Goal: Transaction & Acquisition: Purchase product/service

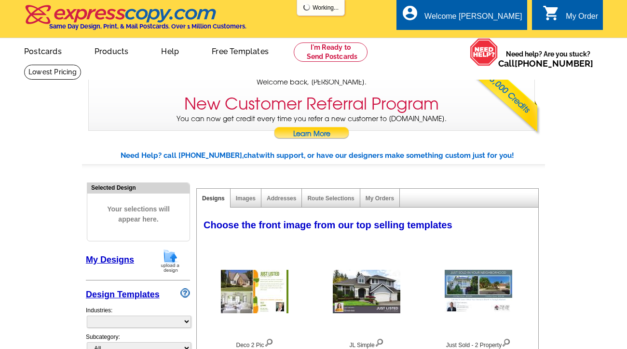
select select "785"
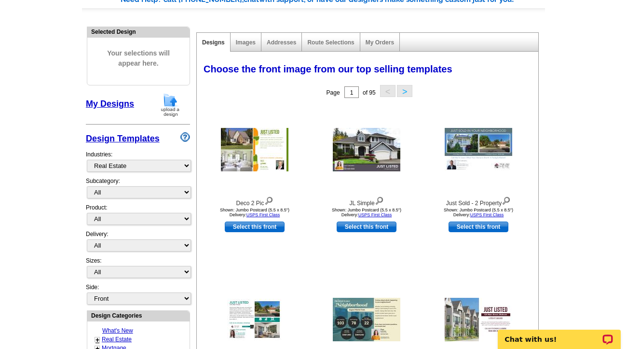
scroll to position [145, 0]
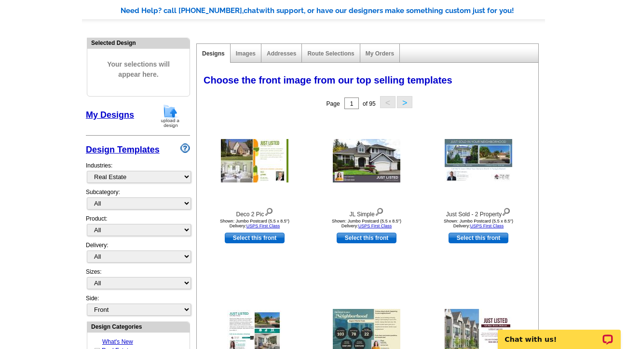
click at [174, 116] on img at bounding box center [170, 116] width 25 height 25
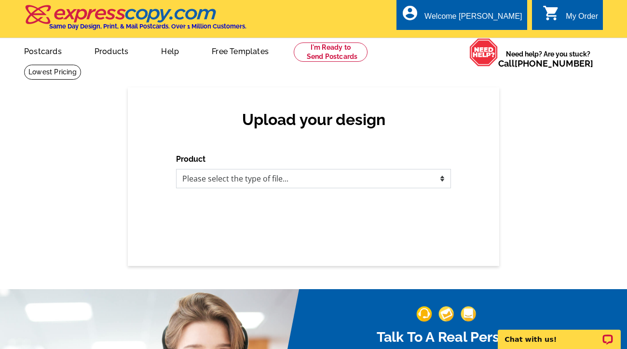
click at [322, 174] on select "Please select the type of file... Postcards Business Cards Letters and flyers G…" at bounding box center [313, 178] width 275 height 19
select select "1"
click at [176, 169] on select "Please select the type of file... Postcards Business Cards Letters and flyers G…" at bounding box center [313, 178] width 275 height 19
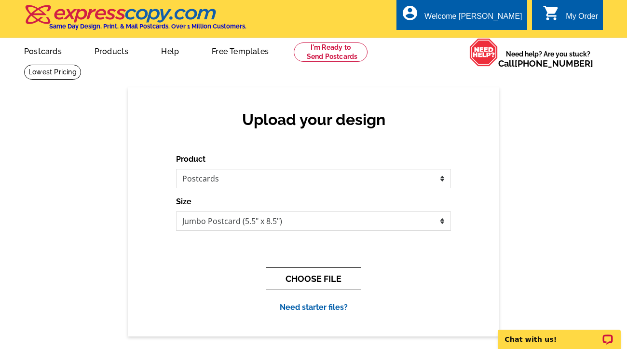
click at [313, 278] on button "CHOOSE FILE" at bounding box center [313, 278] width 95 height 23
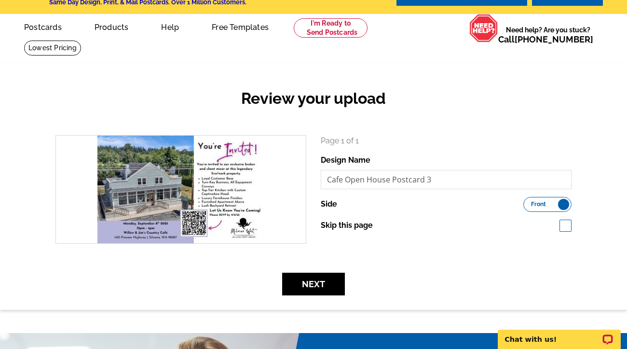
scroll to position [48, 0]
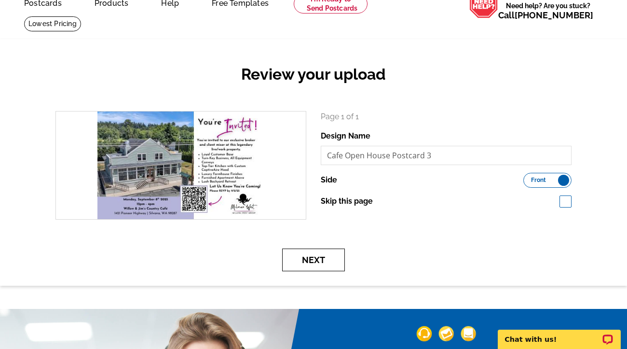
click at [309, 258] on button "Next" at bounding box center [313, 259] width 63 height 23
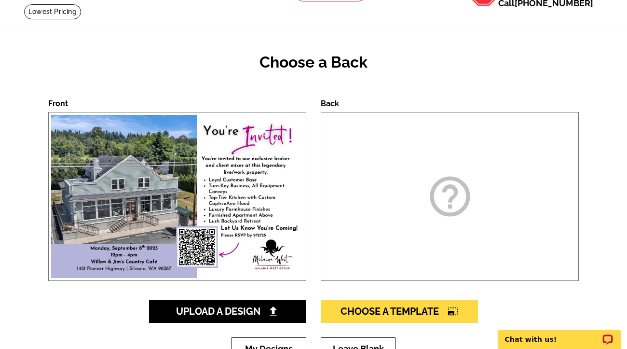
scroll to position [145, 0]
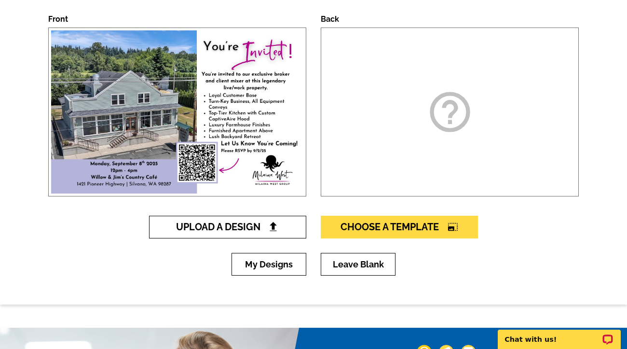
click at [228, 229] on span "Upload A Design" at bounding box center [228, 227] width 104 height 12
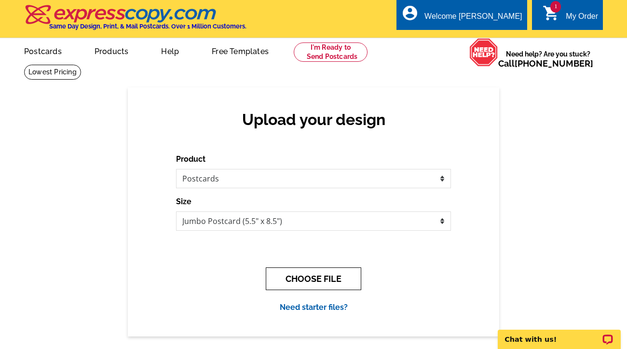
click at [309, 282] on button "CHOOSE FILE" at bounding box center [313, 278] width 95 height 23
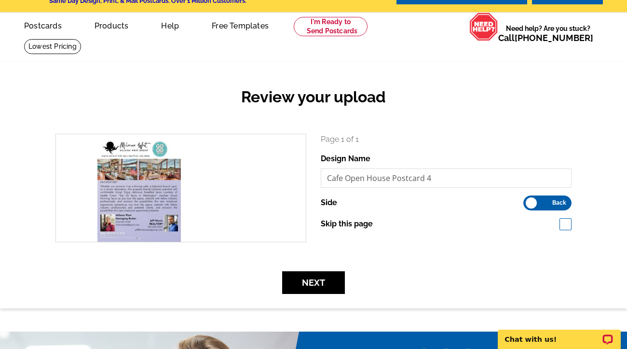
scroll to position [48, 0]
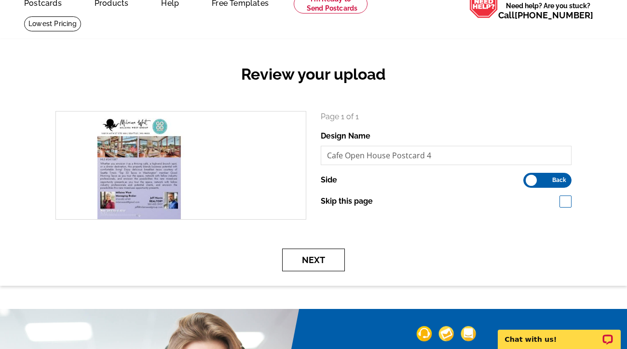
click at [297, 264] on button "Next" at bounding box center [313, 259] width 63 height 23
click at [320, 259] on button "Next" at bounding box center [313, 259] width 63 height 23
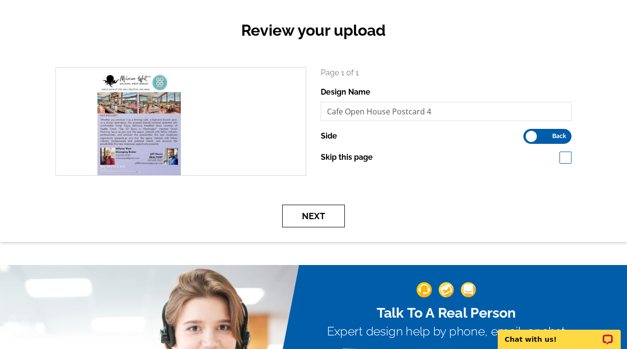
scroll to position [96, 0]
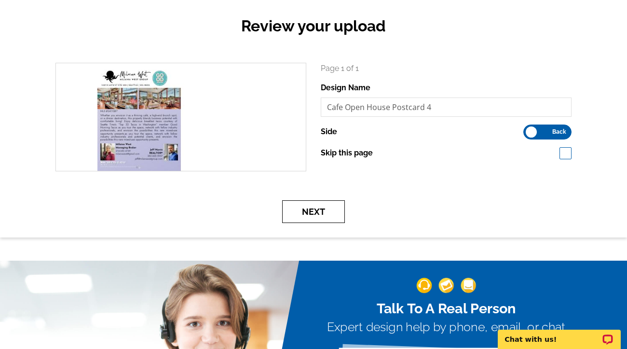
click at [308, 208] on button "Next" at bounding box center [313, 211] width 63 height 23
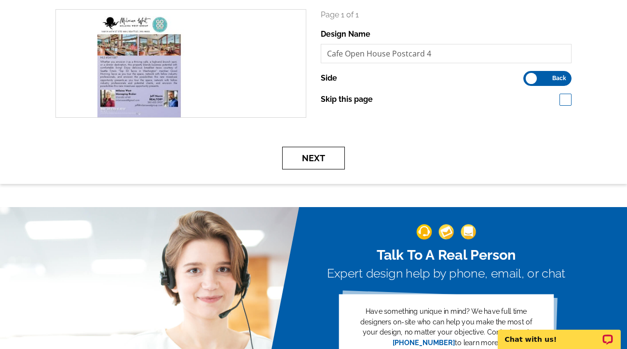
scroll to position [5, 0]
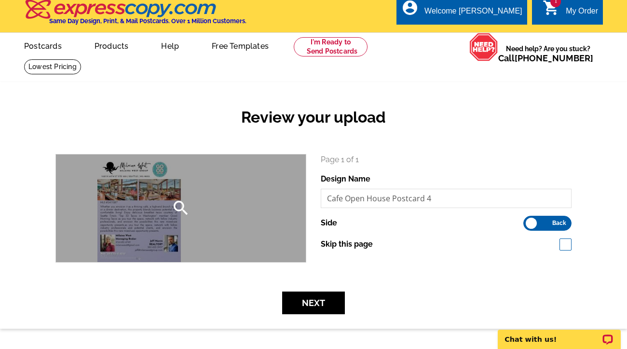
click at [211, 220] on div "search" at bounding box center [181, 208] width 250 height 108
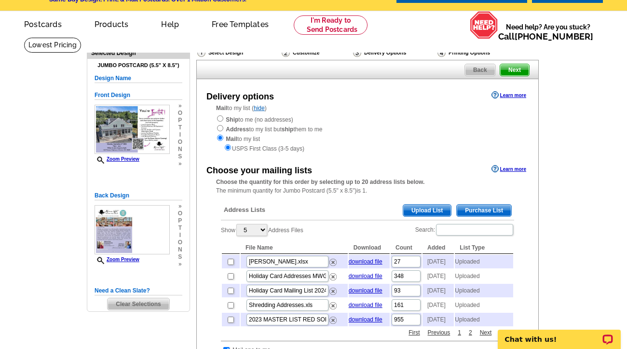
scroll to position [48, 0]
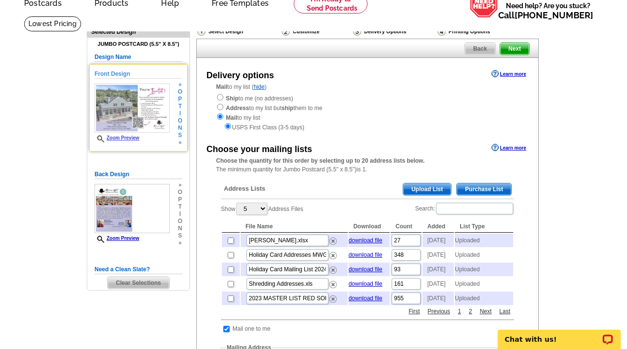
click at [129, 108] on img at bounding box center [131, 108] width 75 height 50
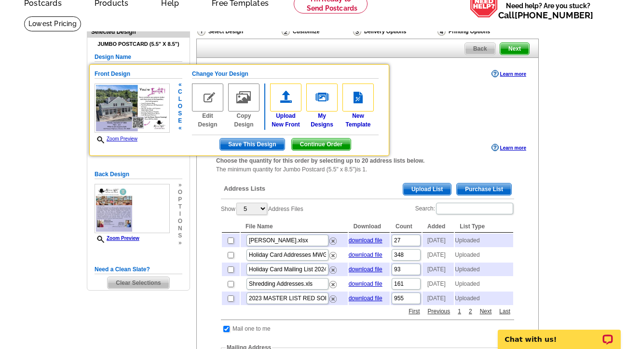
click at [137, 107] on img at bounding box center [131, 108] width 75 height 50
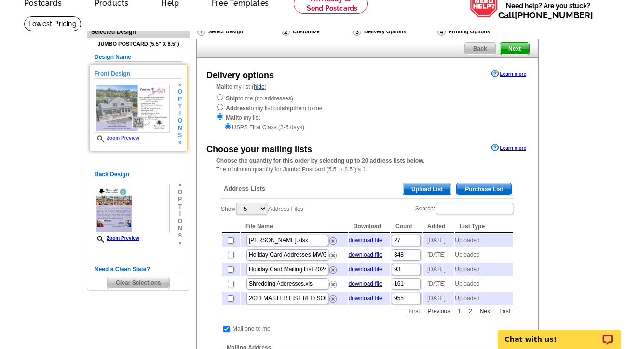
click at [123, 140] on link "Zoom Preview" at bounding box center [116, 137] width 45 height 5
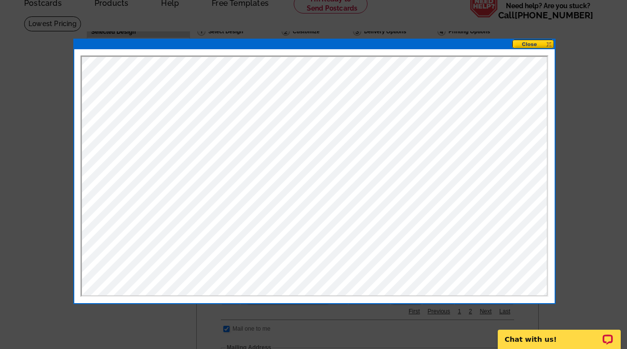
scroll to position [0, 0]
click at [535, 46] on button at bounding box center [533, 44] width 42 height 9
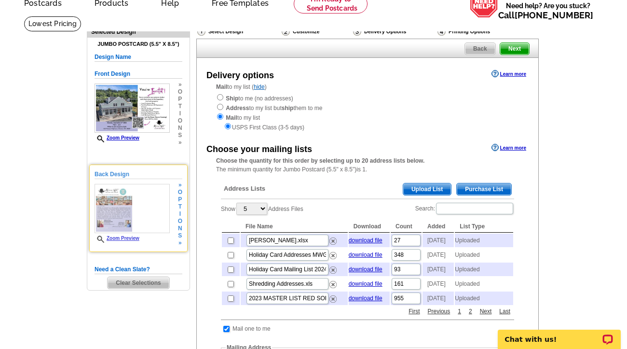
click at [119, 208] on img at bounding box center [131, 209] width 75 height 50
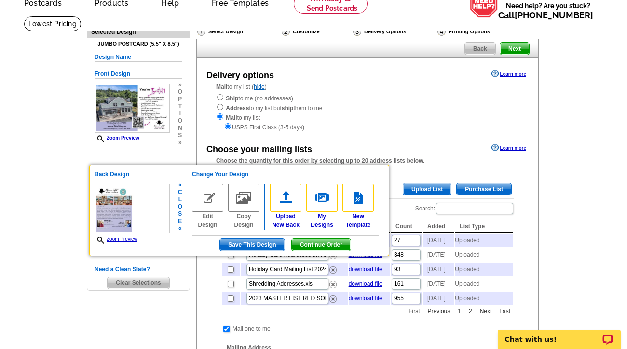
click at [119, 208] on img at bounding box center [131, 209] width 75 height 50
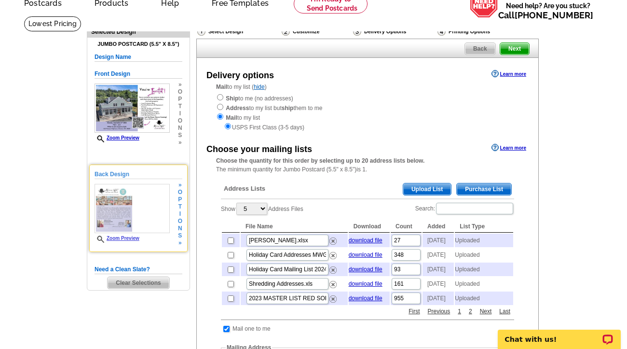
click at [116, 243] on span "Zoom Preview" at bounding box center [131, 238] width 75 height 7
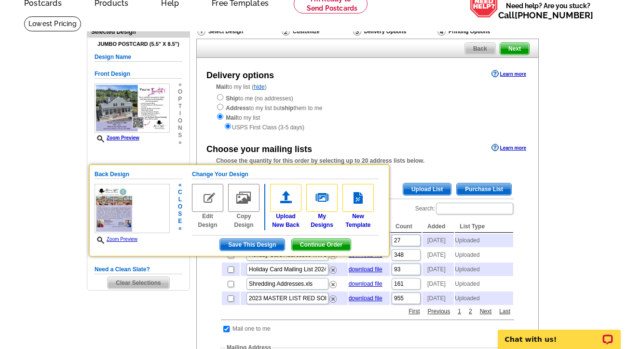
click at [119, 241] on link "Zoom Preview" at bounding box center [115, 238] width 43 height 5
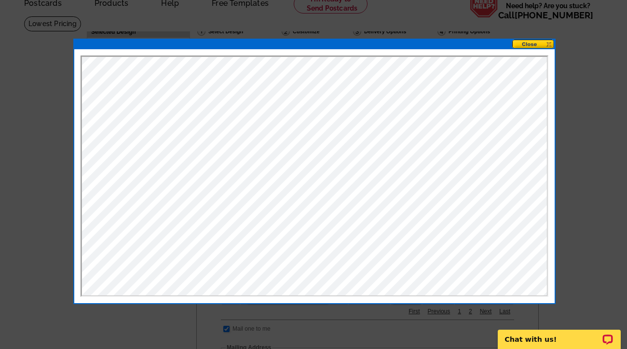
click at [528, 44] on button at bounding box center [533, 44] width 42 height 9
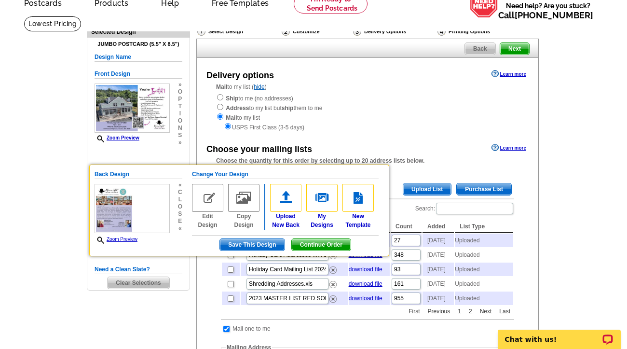
click at [586, 89] on main "Need Help? call 800-260-5887, chat with support, or have our designers make som…" at bounding box center [313, 331] width 627 height 630
click at [336, 244] on span "Continue Order" at bounding box center [321, 245] width 59 height 12
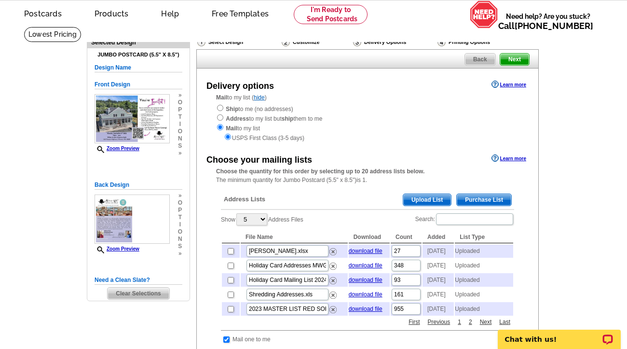
scroll to position [48, 0]
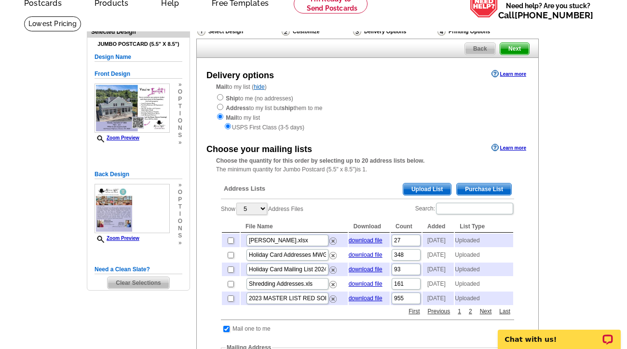
click at [432, 189] on span "Upload List" at bounding box center [427, 189] width 48 height 12
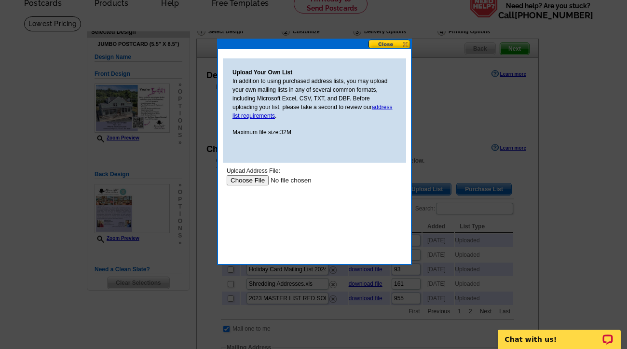
scroll to position [0, 0]
click at [255, 179] on input "file" at bounding box center [288, 180] width 122 height 10
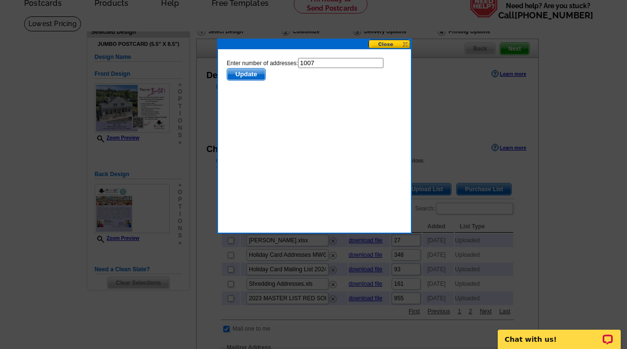
click at [253, 75] on span "Update" at bounding box center [246, 74] width 38 height 12
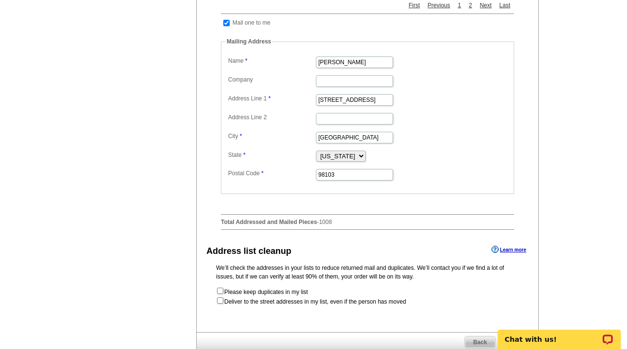
scroll to position [289, 0]
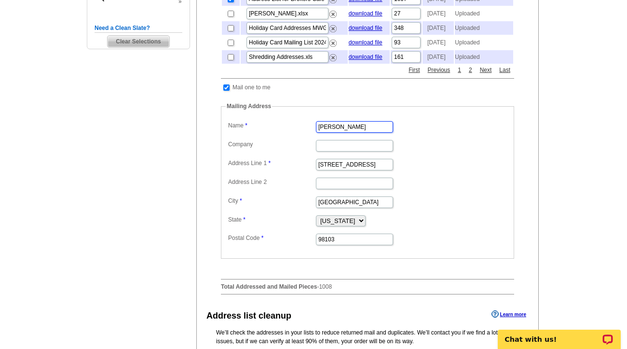
drag, startPoint x: 354, startPoint y: 147, endPoint x: 360, endPoint y: 146, distance: 5.4
click at [354, 133] on input "[PERSON_NAME]" at bounding box center [354, 127] width 77 height 12
drag, startPoint x: 364, startPoint y: 147, endPoint x: 302, endPoint y: 146, distance: 61.7
click at [302, 146] on dl "Label Mail-To-Me Name [PERSON_NAME] Company Address Line 1 [STREET_ADDRESS] Add…" at bounding box center [367, 182] width 283 height 127
type input "Milaina West"
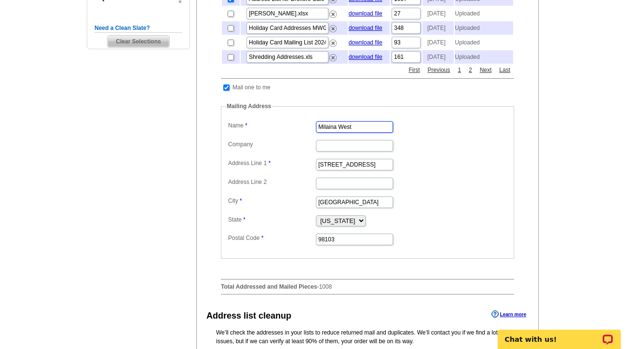
scroll to position [0, 0]
click at [463, 152] on dd at bounding box center [367, 144] width 283 height 15
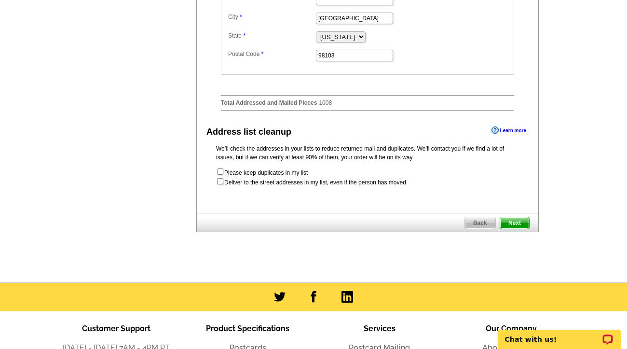
scroll to position [482, 0]
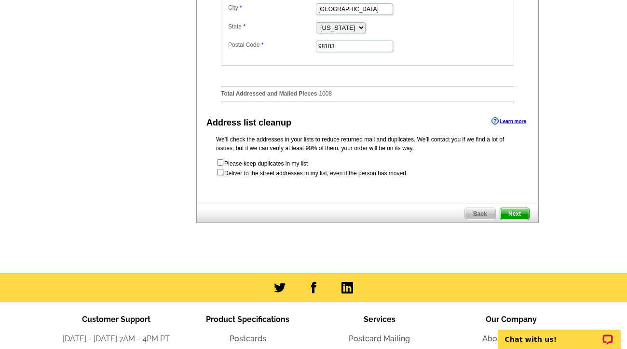
click at [218, 175] on input "checkbox" at bounding box center [220, 172] width 6 height 6
checkbox input "true"
radio input "true"
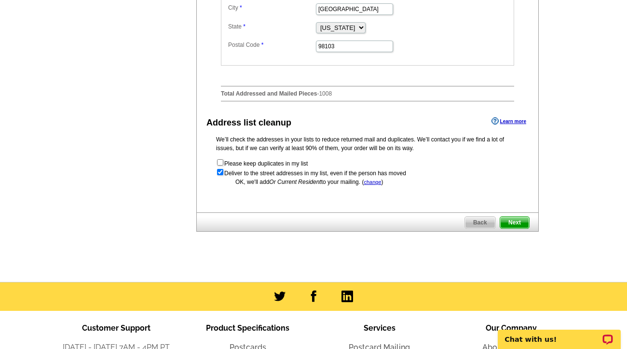
click at [517, 228] on span "Next" at bounding box center [514, 222] width 29 height 12
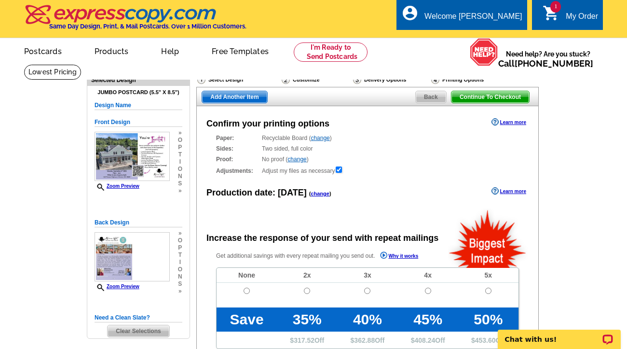
radio input "false"
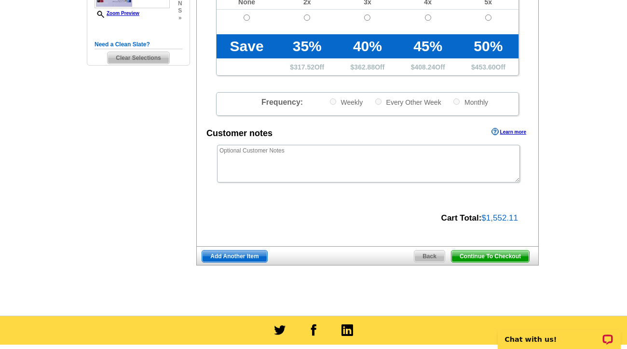
scroll to position [289, 0]
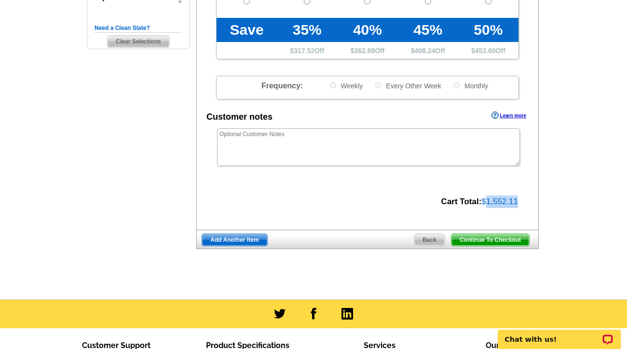
drag, startPoint x: 525, startPoint y: 204, endPoint x: 486, endPoint y: 205, distance: 39.1
click at [486, 205] on div "Cart Total: $1,552.11" at bounding box center [362, 201] width 331 height 14
copy span "1,552.11"
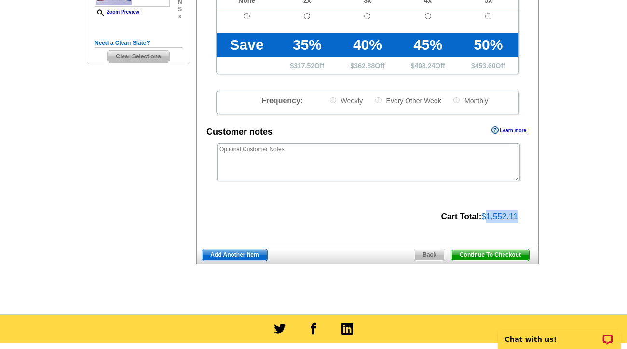
scroll to position [337, 0]
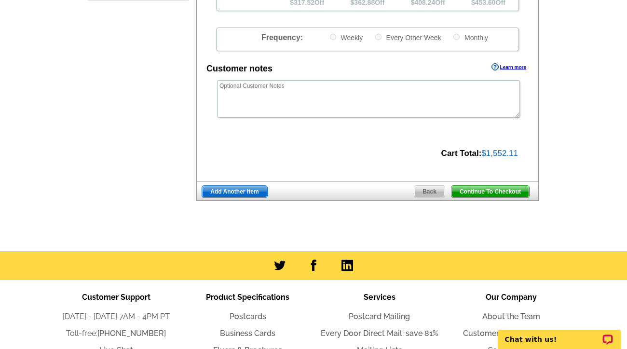
click at [493, 191] on span "Continue To Checkout" at bounding box center [490, 192] width 78 height 12
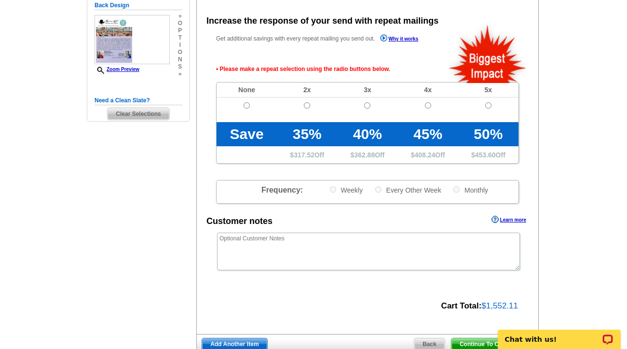
scroll to position [216, 0]
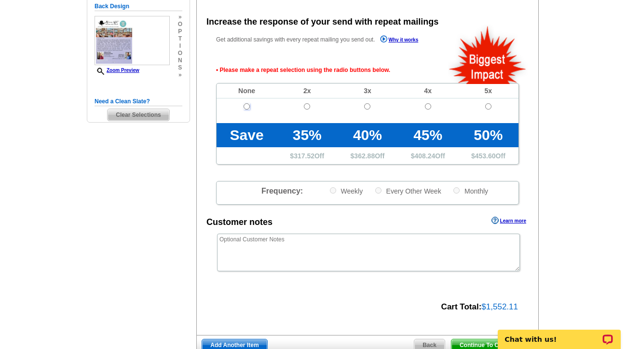
click at [246, 107] on input "radio" at bounding box center [246, 106] width 6 height 6
radio input "true"
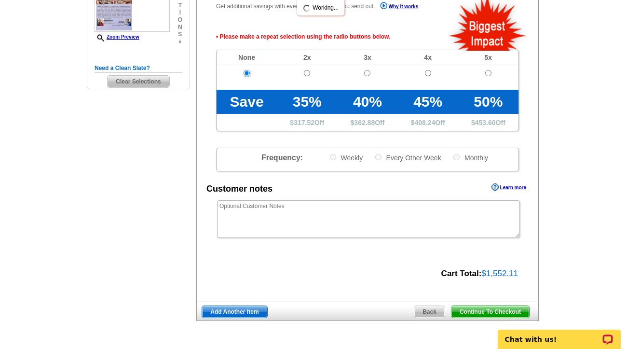
scroll to position [264, 0]
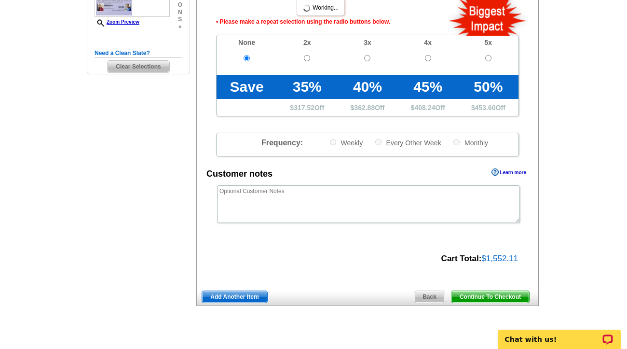
click at [473, 294] on span "Continue To Checkout" at bounding box center [490, 297] width 78 height 12
